Goal: Task Accomplishment & Management: Use online tool/utility

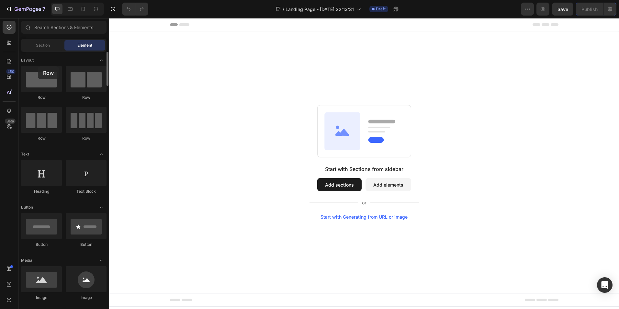
drag, startPoint x: 35, startPoint y: 84, endPoint x: 37, endPoint y: 65, distance: 18.5
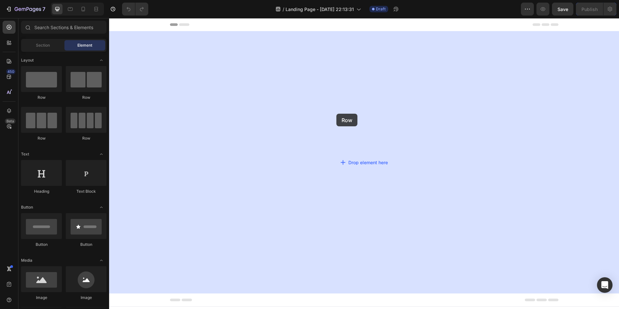
drag, startPoint x: 142, startPoint y: 105, endPoint x: 358, endPoint y: 129, distance: 216.6
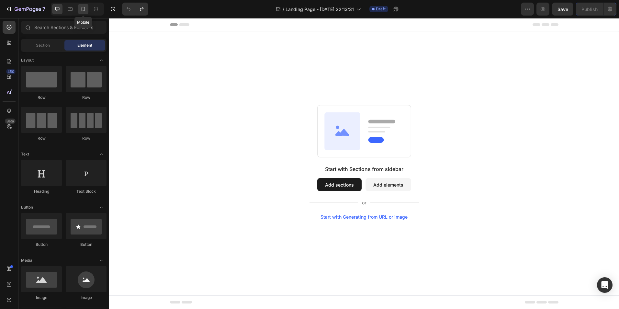
click at [81, 10] on icon at bounding box center [83, 9] width 6 height 6
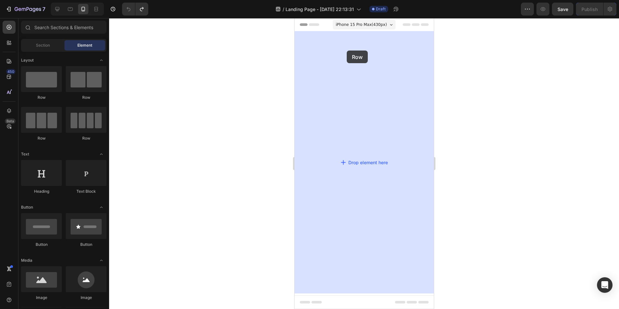
drag, startPoint x: 345, startPoint y: 101, endPoint x: 347, endPoint y: 50, distance: 51.5
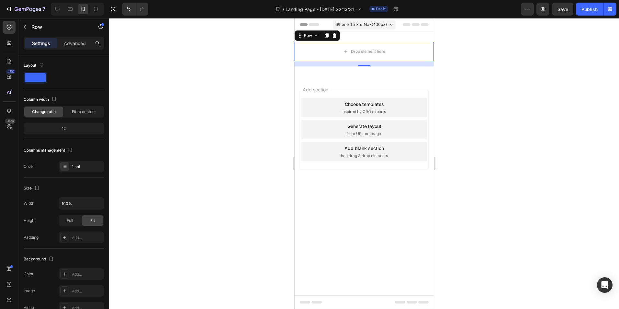
click at [338, 39] on div "Row" at bounding box center [316, 35] width 45 height 10
click at [337, 37] on div at bounding box center [334, 36] width 8 height 8
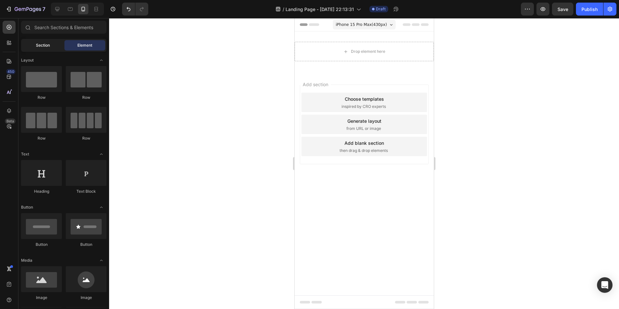
click at [55, 47] on div "Section" at bounding box center [42, 45] width 41 height 10
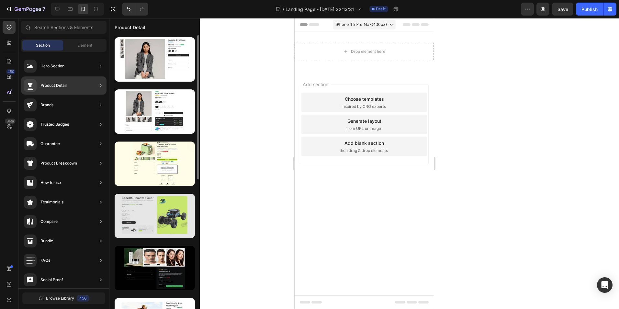
scroll to position [32, 0]
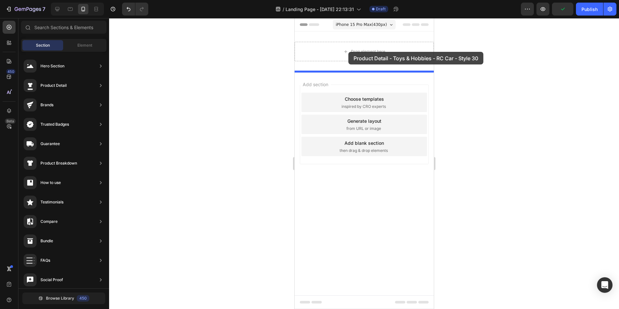
drag, startPoint x: 461, startPoint y: 202, endPoint x: 348, endPoint y: 52, distance: 188.1
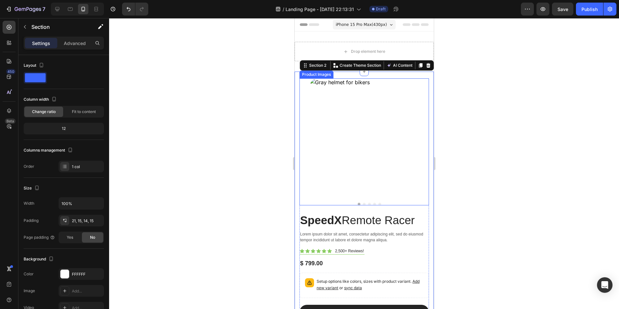
click at [373, 154] on img at bounding box center [368, 137] width 119 height 119
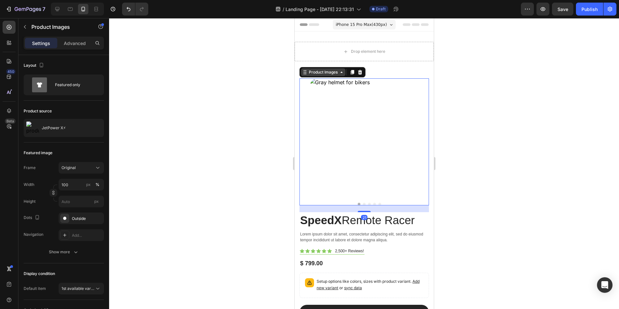
click at [337, 71] on div "Product Images" at bounding box center [322, 72] width 31 height 6
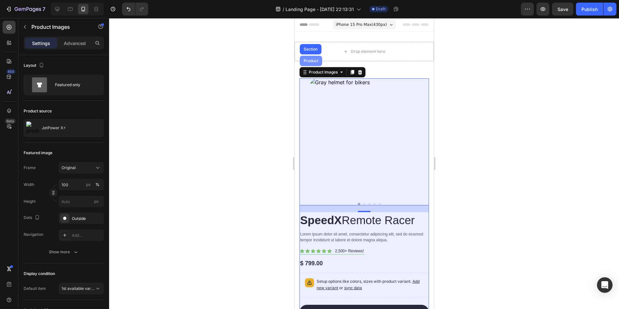
click at [312, 63] on div "Product" at bounding box center [310, 61] width 22 height 10
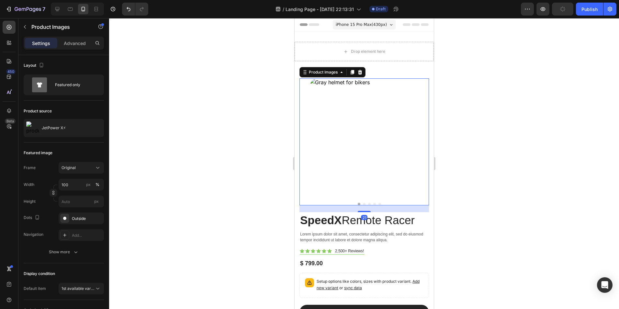
click at [353, 115] on img at bounding box center [368, 137] width 119 height 119
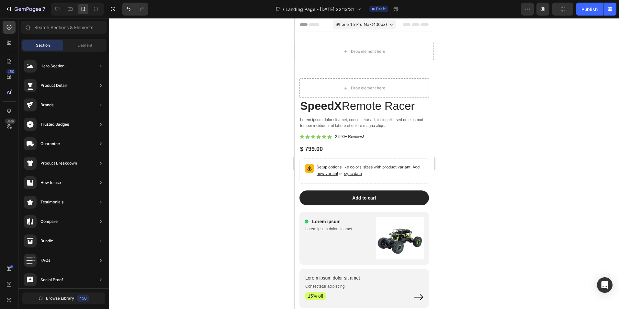
scroll to position [0, 0]
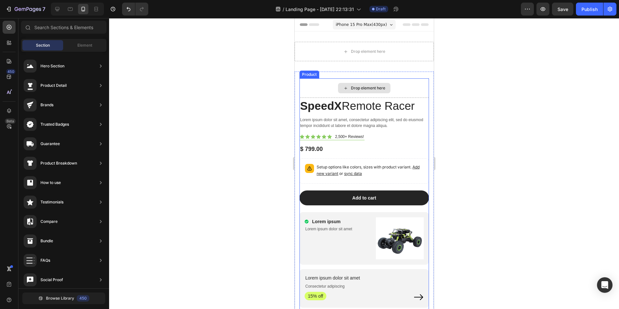
click at [354, 79] on div "Drop element here" at bounding box center [363, 87] width 129 height 19
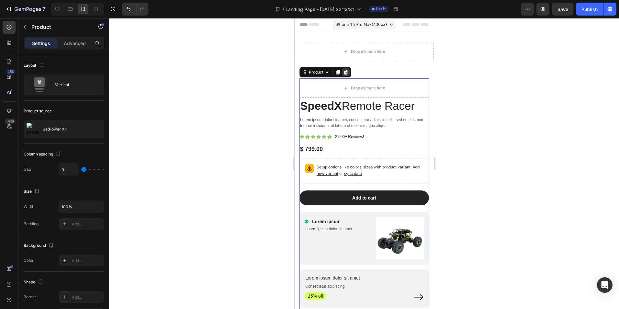
click at [345, 73] on icon at bounding box center [345, 72] width 4 height 5
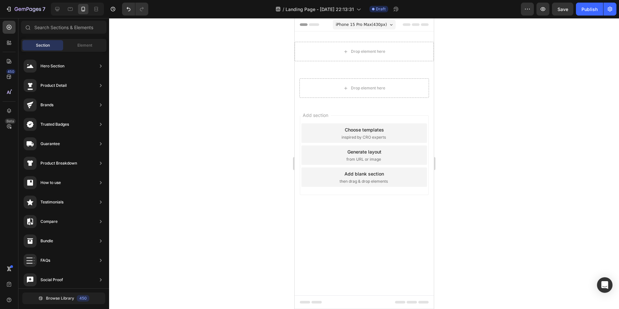
click at [371, 206] on div "Add section Choose templates inspired by CRO experts Generate layout from URL o…" at bounding box center [363, 164] width 139 height 124
click at [369, 188] on div "Add section Choose templates inspired by CRO experts Generate layout from URL o…" at bounding box center [363, 155] width 129 height 80
click at [368, 181] on span "then drag & drop elements" at bounding box center [363, 181] width 48 height 6
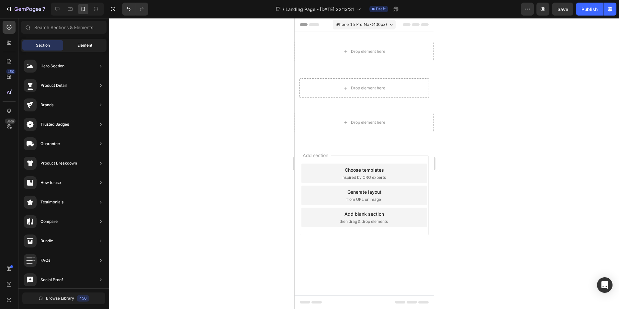
click at [82, 46] on span "Element" at bounding box center [84, 45] width 15 height 6
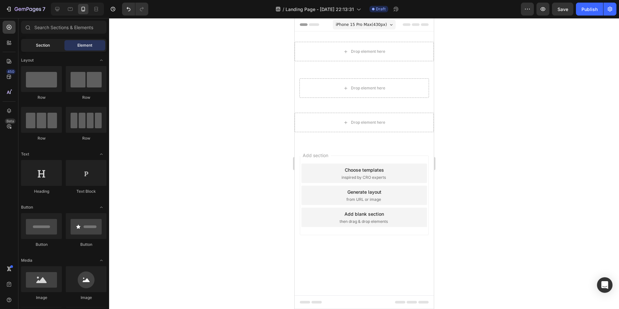
click at [49, 43] on span "Section" at bounding box center [43, 45] width 14 height 6
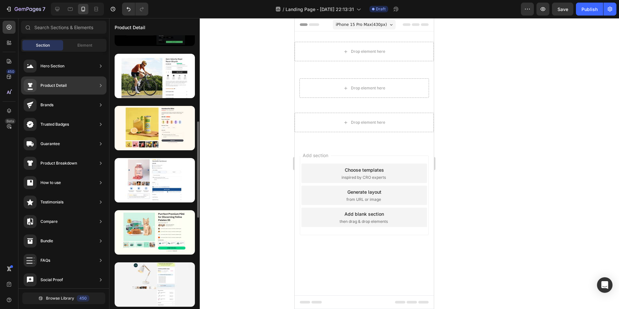
scroll to position [179, 0]
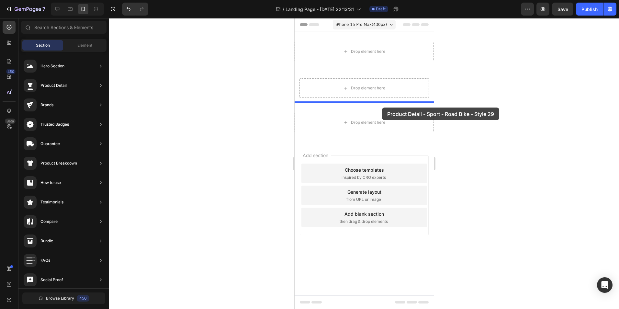
drag, startPoint x: 449, startPoint y: 169, endPoint x: 379, endPoint y: 114, distance: 89.0
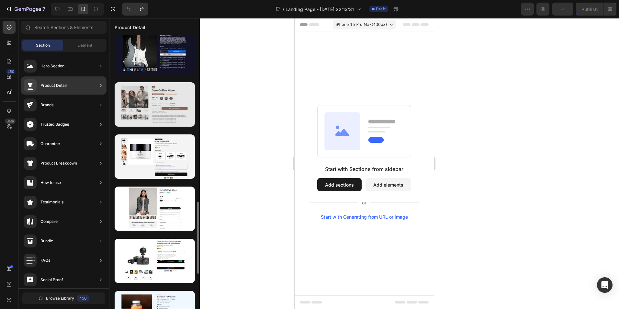
scroll to position [762, 0]
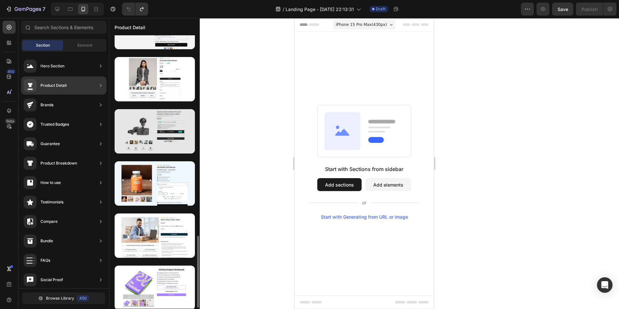
click at [155, 129] on div at bounding box center [155, 131] width 80 height 44
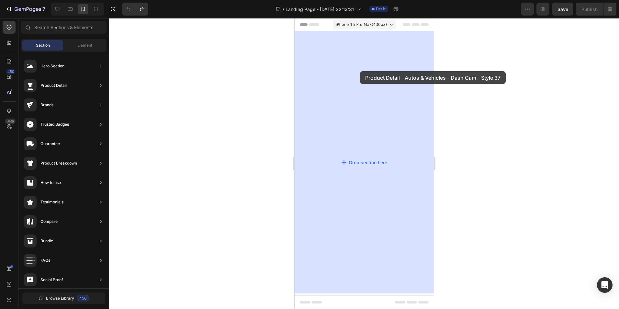
drag, startPoint x: 449, startPoint y: 148, endPoint x: 360, endPoint y: 72, distance: 117.5
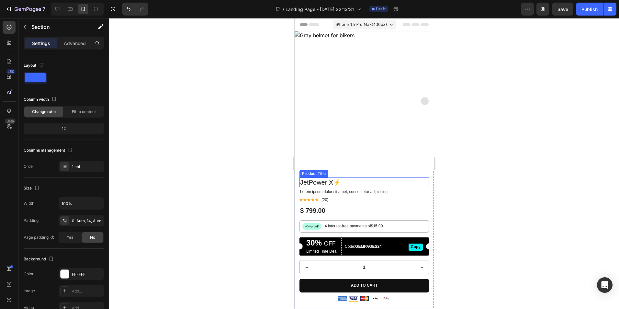
click at [326, 180] on h1 "JetPower X⚡" at bounding box center [363, 182] width 129 height 10
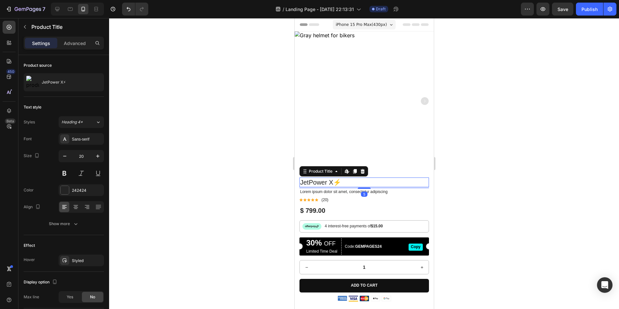
click at [339, 124] on img at bounding box center [363, 100] width 139 height 139
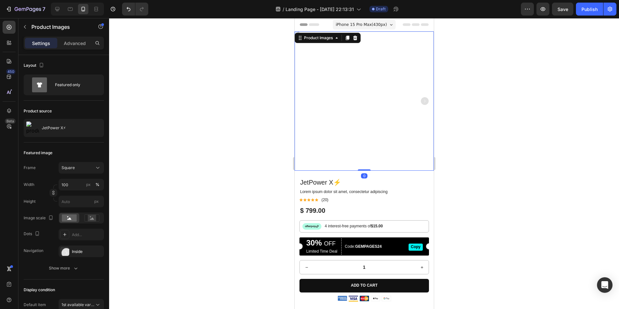
click at [339, 124] on img at bounding box center [363, 100] width 139 height 139
click at [333, 34] on div "Product Images" at bounding box center [318, 38] width 44 height 8
click at [333, 40] on div "Product Images" at bounding box center [317, 38] width 31 height 6
click at [333, 41] on div "Product Images" at bounding box center [318, 38] width 44 height 8
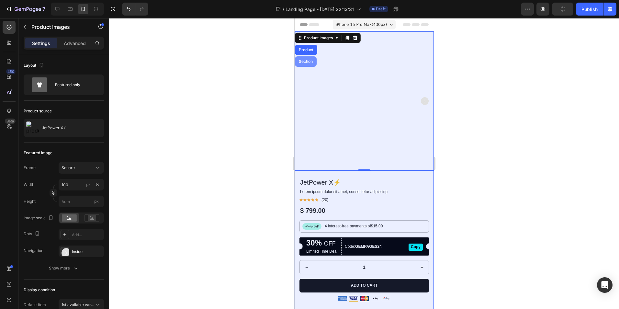
click at [309, 59] on div "Section" at bounding box center [305, 61] width 22 height 10
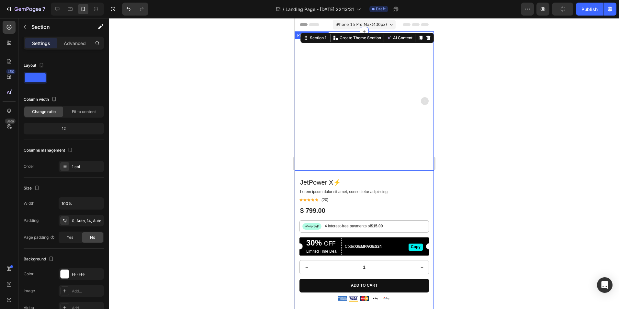
click at [346, 64] on img at bounding box center [363, 100] width 139 height 139
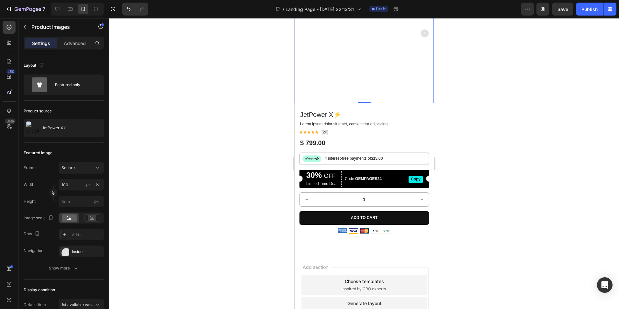
scroll to position [65, 0]
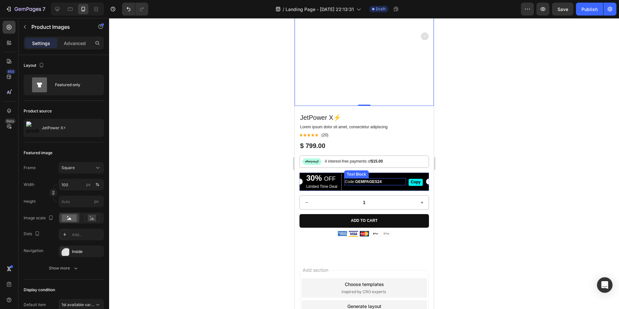
click at [350, 179] on p "Code: GEMPAGES24" at bounding box center [374, 182] width 61 height 6
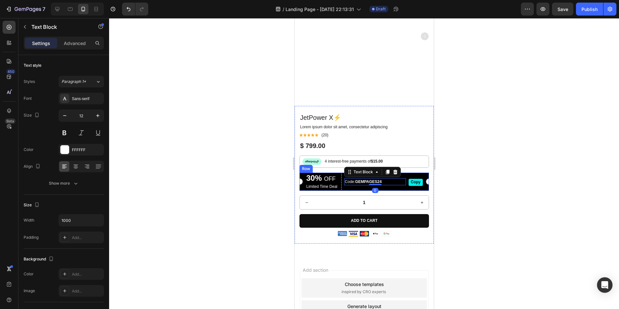
click at [331, 178] on p "30% OFF" at bounding box center [321, 178] width 31 height 8
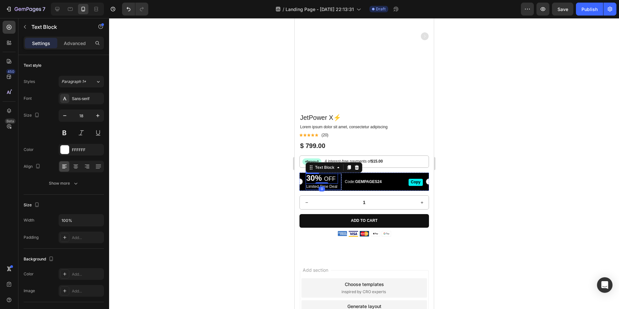
click at [344, 181] on div "Code: GEMPAGES24 Text Block" at bounding box center [375, 181] width 62 height 16
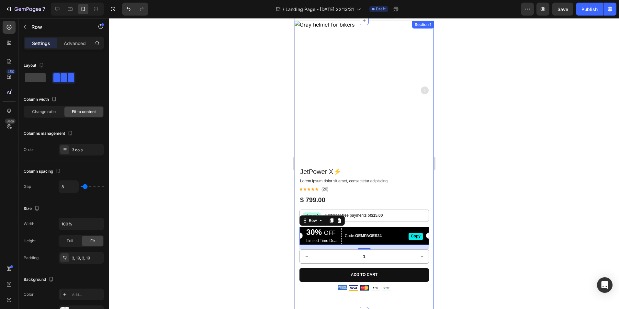
scroll to position [0, 0]
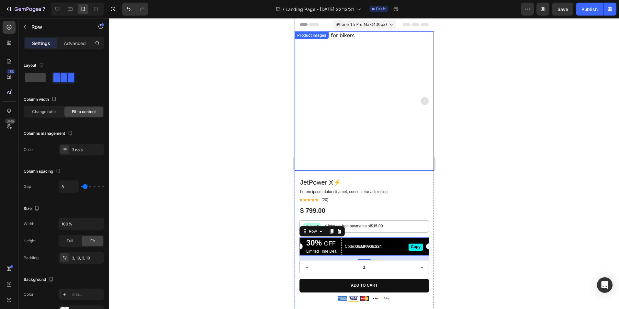
click at [394, 91] on img at bounding box center [363, 100] width 139 height 139
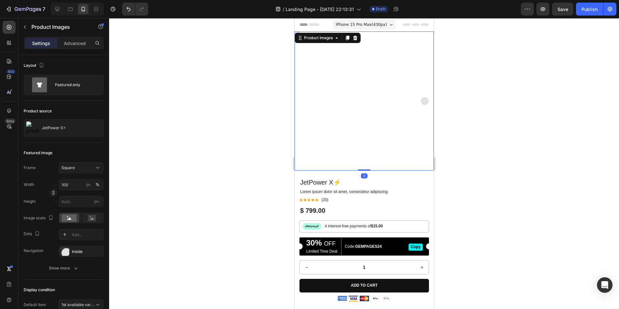
click at [422, 98] on rect "Carousel Next Arrow" at bounding box center [424, 101] width 8 height 8
click at [305, 99] on rect "Carousel Back Arrow" at bounding box center [303, 101] width 8 height 8
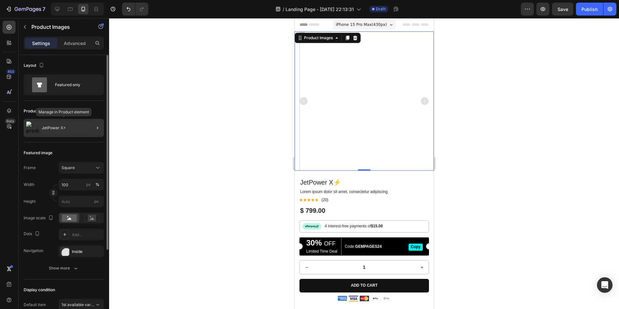
click at [60, 125] on div "JetPower X⚡" at bounding box center [64, 128] width 80 height 18
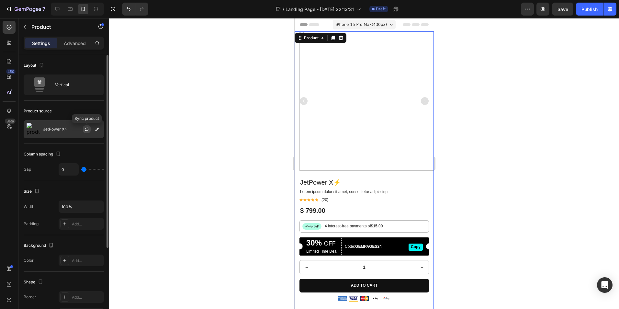
click at [86, 129] on icon "button" at bounding box center [86, 129] width 5 height 5
click at [95, 130] on icon "button" at bounding box center [96, 128] width 3 height 3
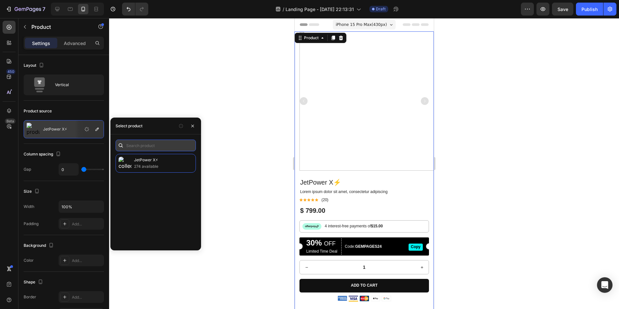
click at [159, 146] on input "text" at bounding box center [156, 145] width 80 height 12
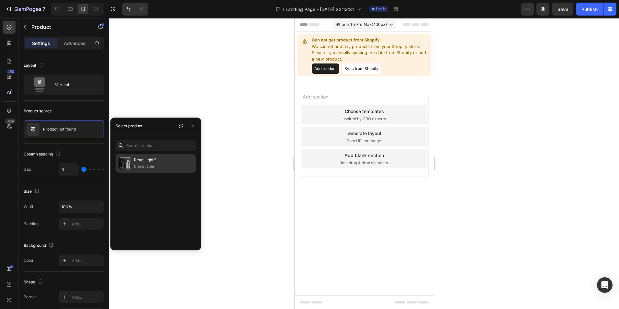
click at [157, 167] on p "0 available" at bounding box center [163, 166] width 59 height 6
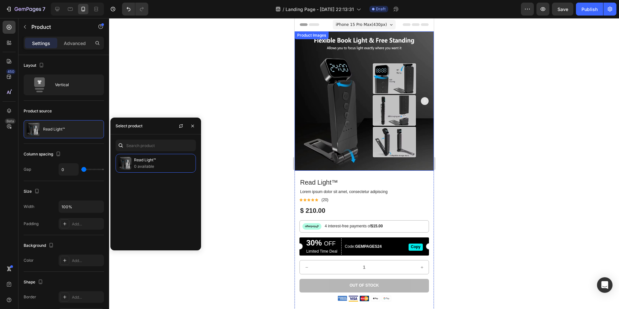
click at [420, 100] on rect "Carousel Next Arrow" at bounding box center [424, 101] width 8 height 8
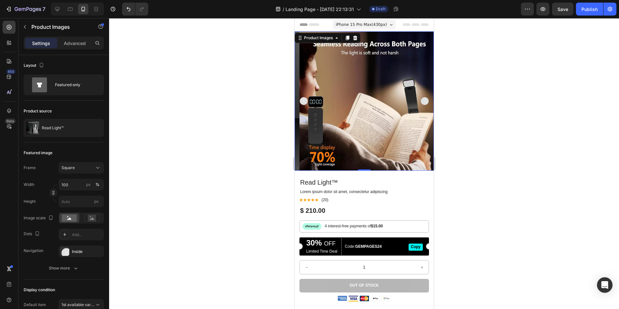
click at [304, 98] on rect "Carousel Back Arrow" at bounding box center [303, 101] width 8 height 8
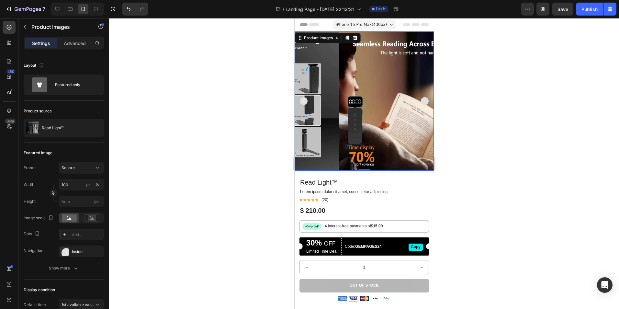
click at [304, 98] on img at bounding box center [268, 100] width 139 height 139
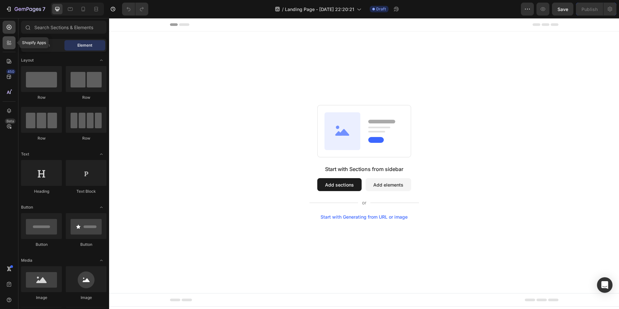
click at [8, 46] on div at bounding box center [9, 42] width 13 height 13
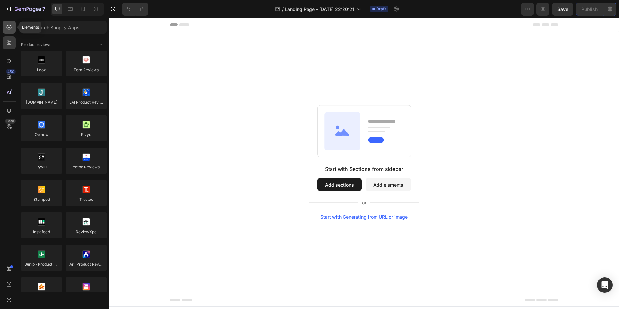
click at [12, 28] on div at bounding box center [9, 27] width 13 height 13
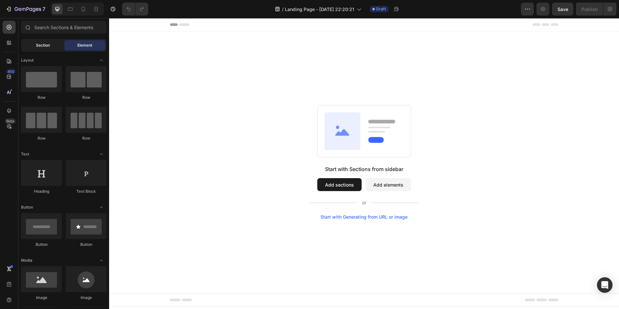
click at [47, 43] on span "Section" at bounding box center [43, 45] width 14 height 6
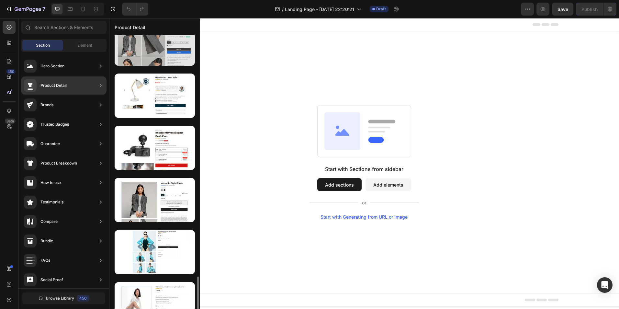
scroll to position [1351, 0]
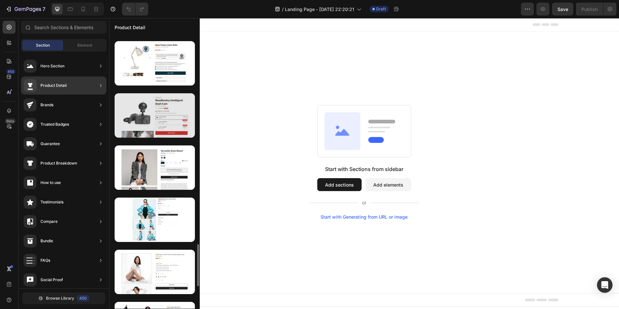
click at [149, 136] on div at bounding box center [155, 115] width 80 height 44
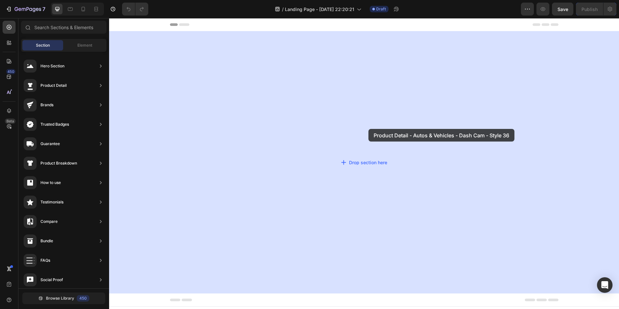
drag, startPoint x: 240, startPoint y: 131, endPoint x: 361, endPoint y: 131, distance: 121.3
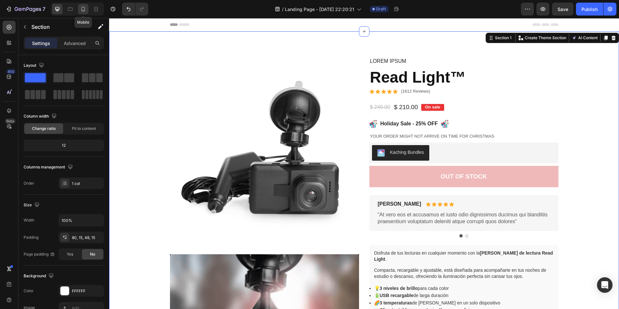
click at [85, 12] on icon at bounding box center [83, 9] width 6 height 6
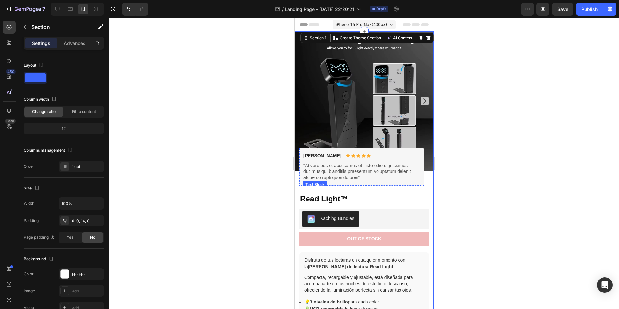
click at [309, 153] on p "Briana M." at bounding box center [322, 156] width 38 height 6
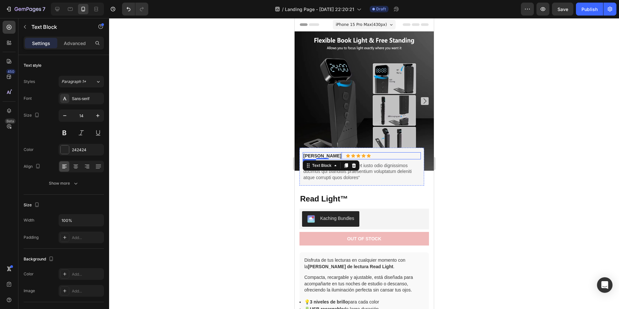
click at [378, 152] on div "Briana M. Text Block 0 Icon Icon Icon Icon Icon Icon List Row" at bounding box center [361, 155] width 118 height 7
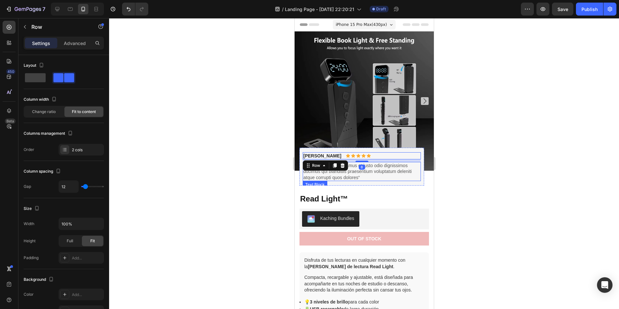
click at [372, 176] on div "“At vero eos et accusamus et iusto odio dignissimos ducimus qui blanditiis prae…" at bounding box center [361, 171] width 118 height 19
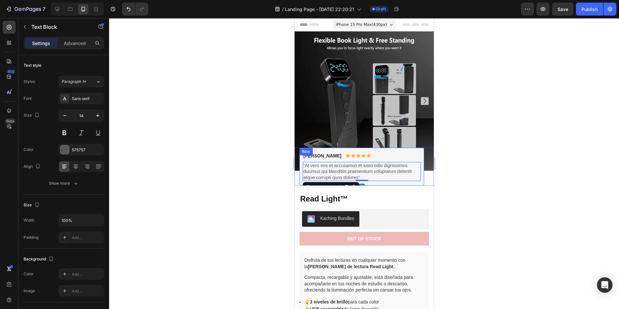
click at [372, 179] on div "Briana M. Text Block Icon Icon Icon Icon Icon Icon List Row “At vero eos et acc…" at bounding box center [361, 167] width 125 height 38
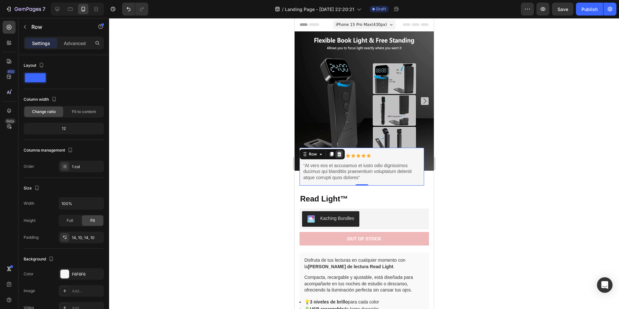
click at [342, 151] on div at bounding box center [339, 154] width 8 height 8
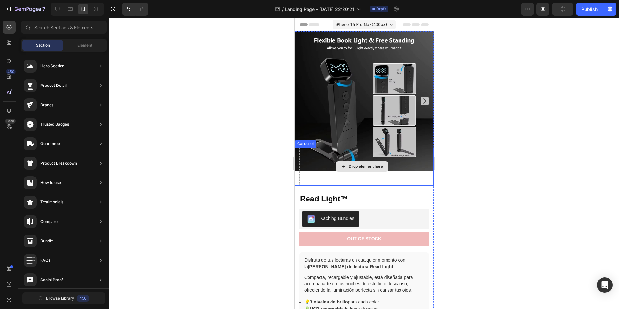
click at [366, 174] on div "Drop element here" at bounding box center [361, 167] width 125 height 38
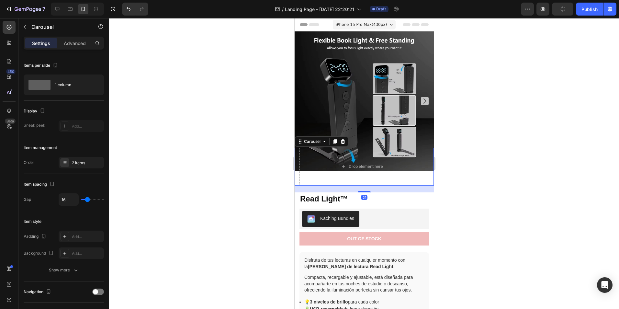
click at [465, 163] on div at bounding box center [364, 163] width 510 height 291
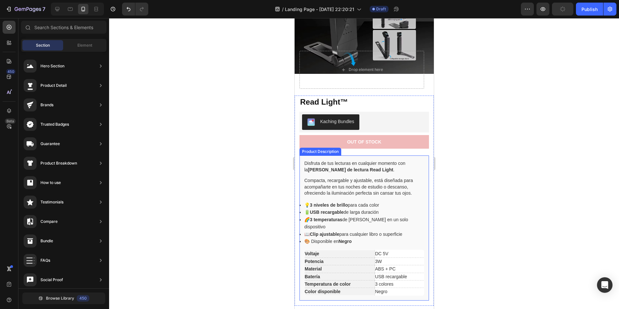
scroll to position [97, 0]
click at [365, 139] on div "Out of stock" at bounding box center [364, 141] width 34 height 6
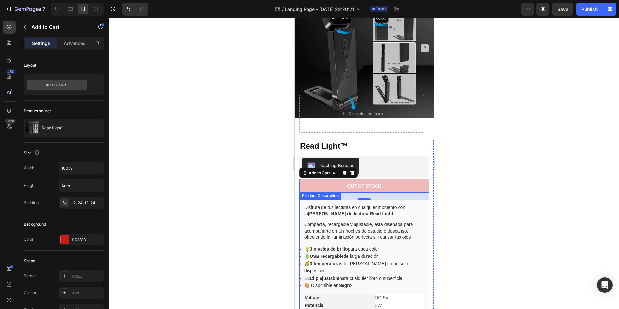
scroll to position [0, 0]
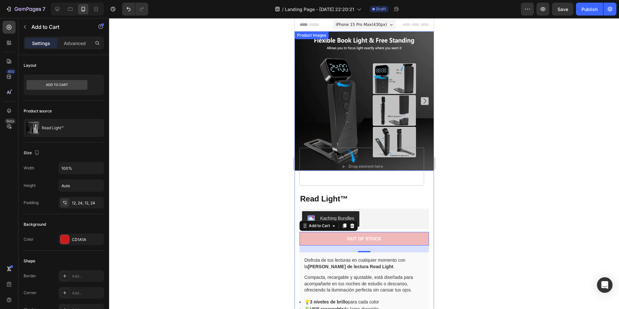
click at [353, 96] on img at bounding box center [363, 100] width 139 height 139
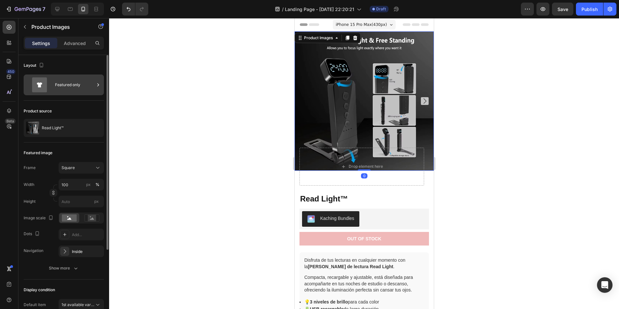
click at [73, 90] on div "Featured only" at bounding box center [74, 84] width 39 height 15
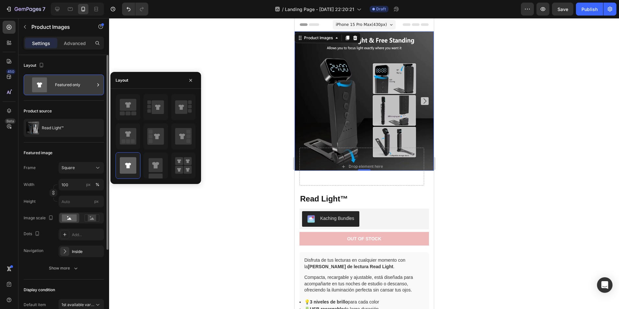
click at [73, 90] on div "Featured only" at bounding box center [74, 84] width 39 height 15
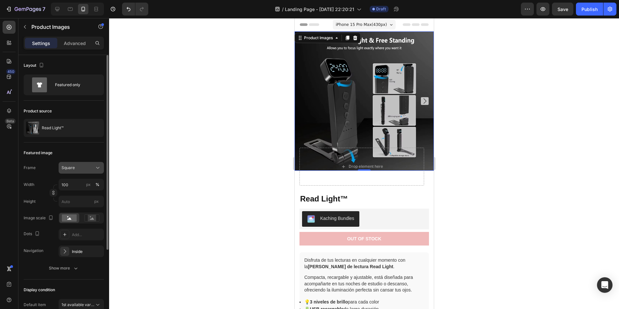
click at [90, 170] on div "Square" at bounding box center [77, 168] width 32 height 6
click at [93, 194] on icon at bounding box center [95, 196] width 6 height 6
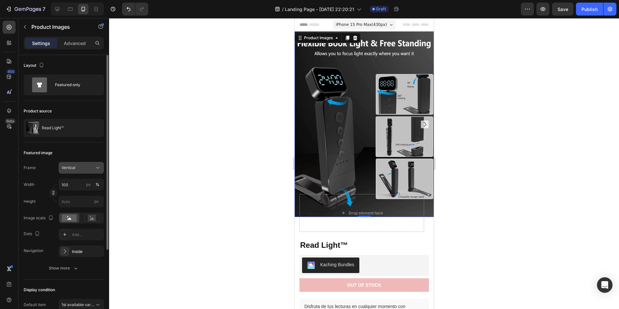
click at [95, 169] on icon at bounding box center [97, 167] width 6 height 6
click at [95, 183] on icon at bounding box center [95, 183] width 6 height 6
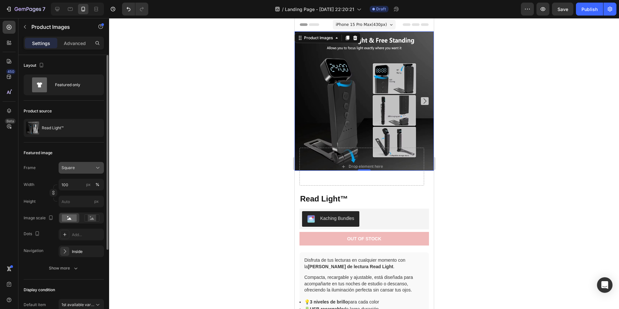
click at [95, 166] on icon at bounding box center [97, 167] width 6 height 6
click at [84, 204] on div "Horizontal" at bounding box center [76, 208] width 52 height 12
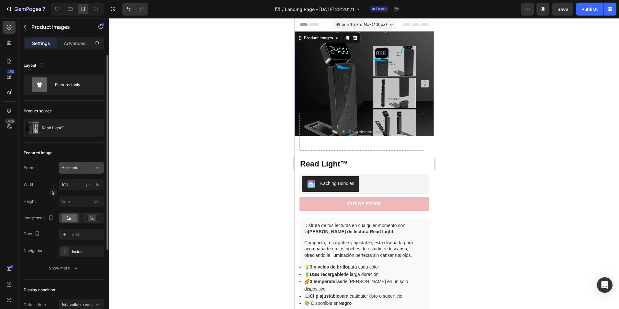
click at [96, 168] on icon at bounding box center [97, 167] width 6 height 6
click at [85, 186] on div "Square" at bounding box center [80, 183] width 38 height 6
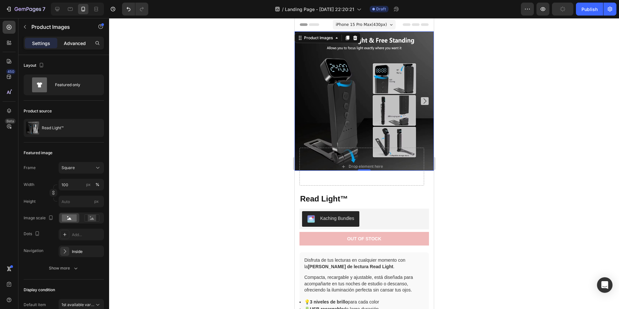
click at [70, 48] on div "Advanced" at bounding box center [75, 43] width 32 height 10
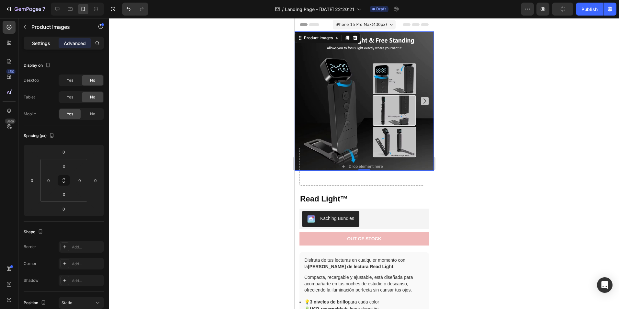
click at [44, 41] on p "Settings" at bounding box center [41, 43] width 18 height 7
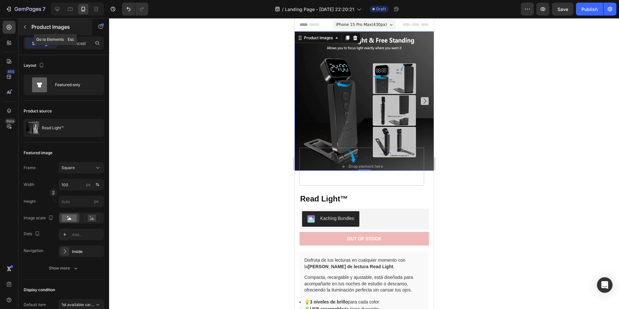
click at [26, 25] on icon "button" at bounding box center [24, 26] width 5 height 5
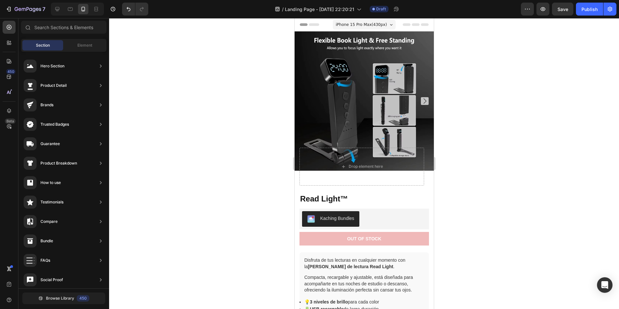
scroll to position [244, 0]
click at [82, 44] on span "Element" at bounding box center [84, 45] width 15 height 6
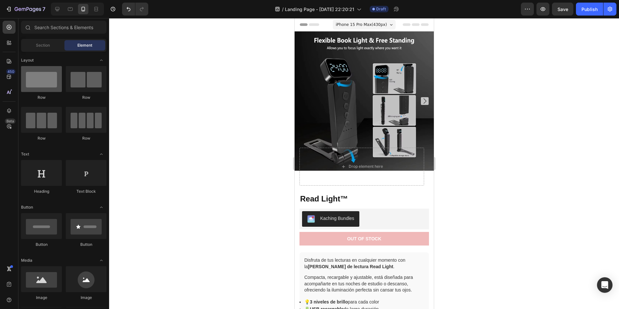
click at [52, 87] on div at bounding box center [41, 79] width 41 height 26
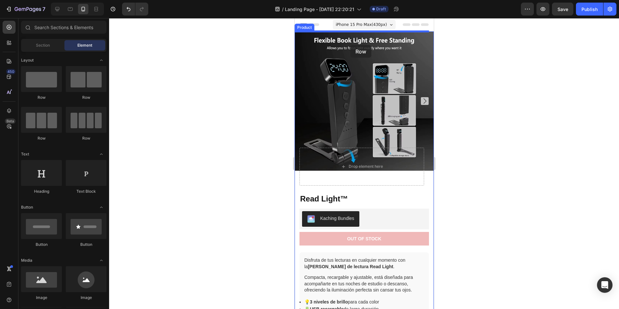
drag, startPoint x: 338, startPoint y: 104, endPoint x: 350, endPoint y: 45, distance: 60.4
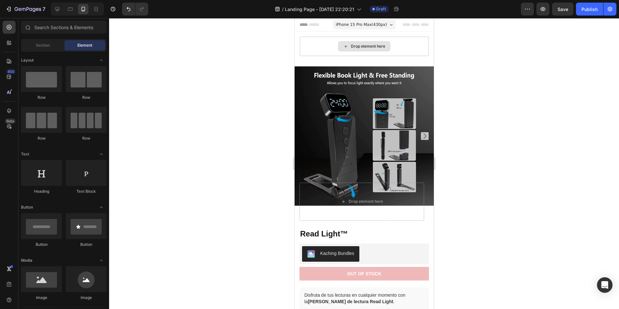
click at [366, 51] on div "Drop element here" at bounding box center [364, 46] width 52 height 10
click at [371, 42] on div "Drop element here" at bounding box center [364, 46] width 52 height 10
click at [357, 39] on div "Drop element here" at bounding box center [363, 46] width 129 height 19
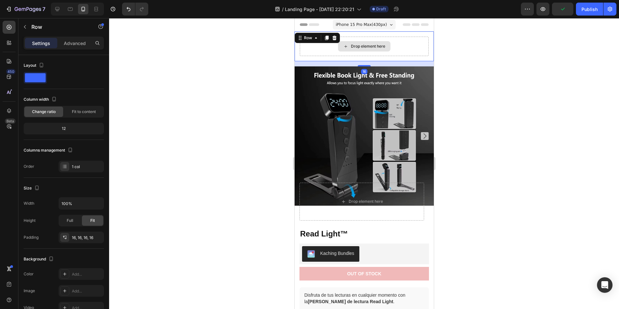
click at [318, 50] on div "Drop element here" at bounding box center [363, 46] width 129 height 19
click at [71, 44] on p "Advanced" at bounding box center [75, 43] width 22 height 7
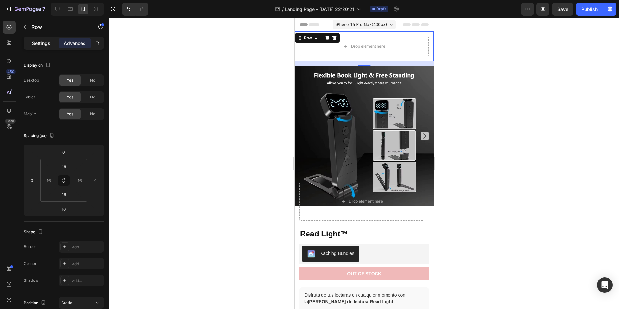
click at [47, 43] on p "Settings" at bounding box center [41, 43] width 18 height 7
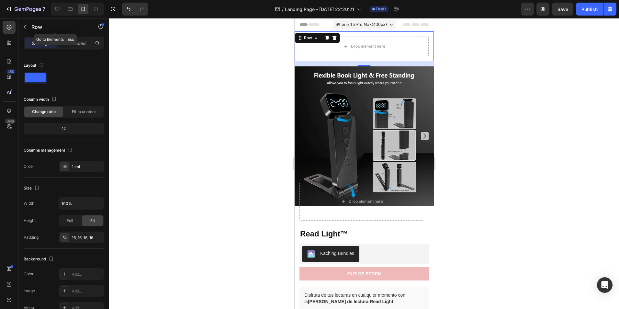
click at [26, 27] on icon "button" at bounding box center [24, 26] width 5 height 5
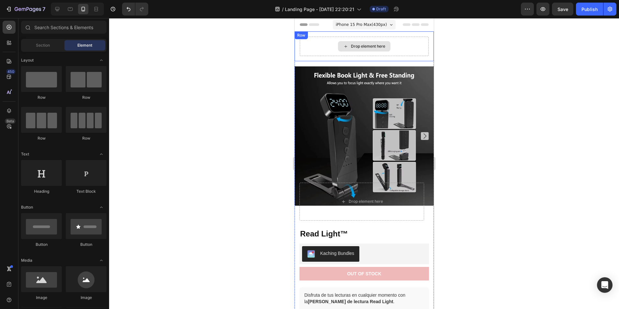
click at [322, 46] on div "Drop element here" at bounding box center [363, 46] width 129 height 19
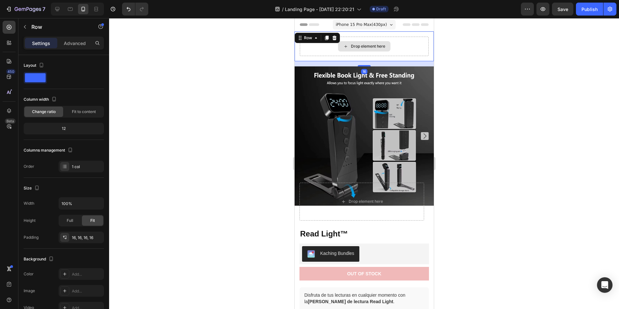
click at [322, 46] on div "Drop element here" at bounding box center [363, 46] width 129 height 19
click at [314, 39] on icon at bounding box center [315, 37] width 5 height 5
click at [329, 52] on div "Drop element here" at bounding box center [363, 46] width 129 height 19
click at [351, 45] on div "Drop element here" at bounding box center [367, 46] width 34 height 5
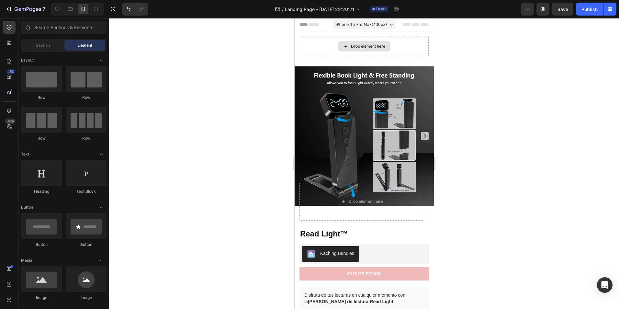
click at [351, 45] on div "Drop element here" at bounding box center [367, 46] width 34 height 5
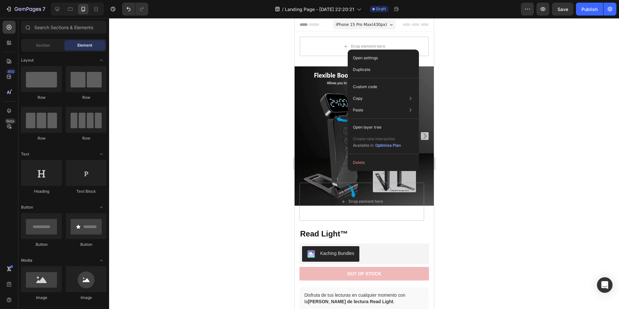
click at [456, 95] on div at bounding box center [364, 163] width 510 height 291
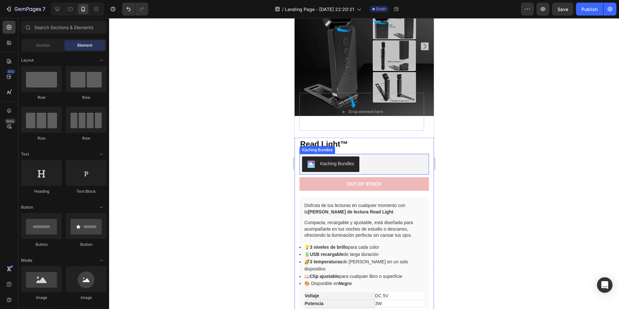
scroll to position [32, 0]
